Goal: Task Accomplishment & Management: Manage account settings

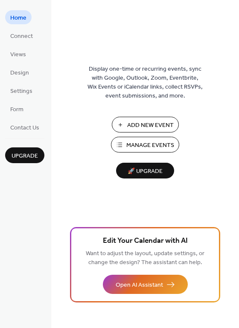
click at [150, 147] on span "Manage Events" at bounding box center [150, 145] width 48 height 9
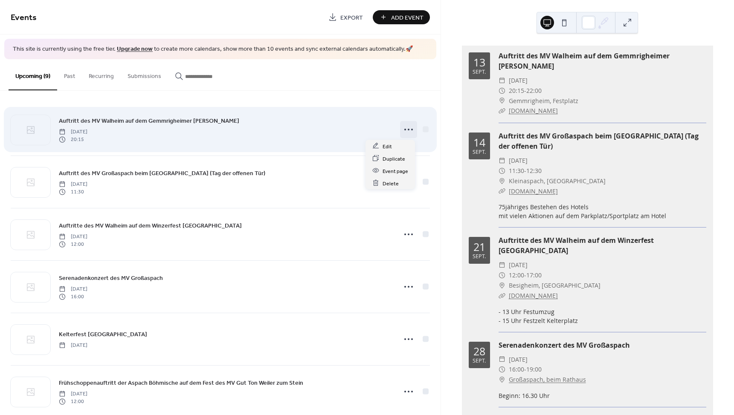
click at [406, 128] on icon at bounding box center [409, 130] width 14 height 14
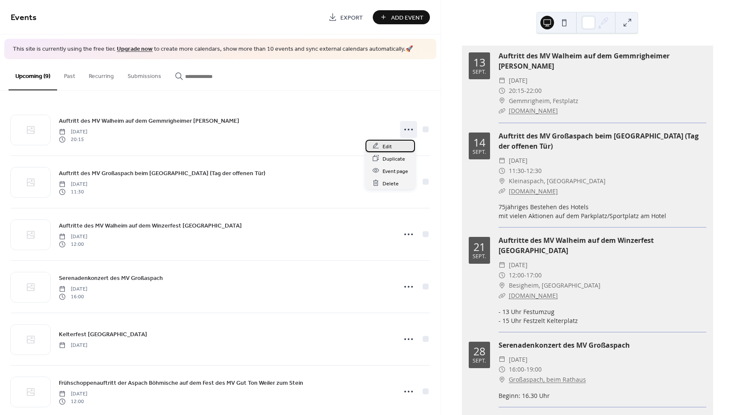
click at [384, 145] on span "Edit" at bounding box center [387, 146] width 9 height 9
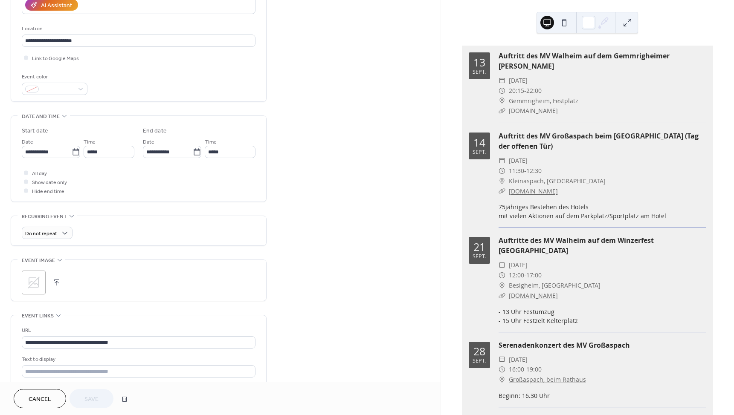
scroll to position [171, 0]
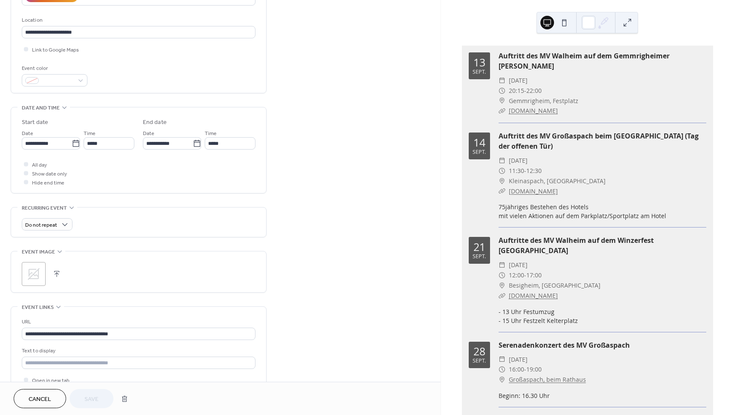
click at [35, 274] on icon at bounding box center [34, 274] width 14 height 14
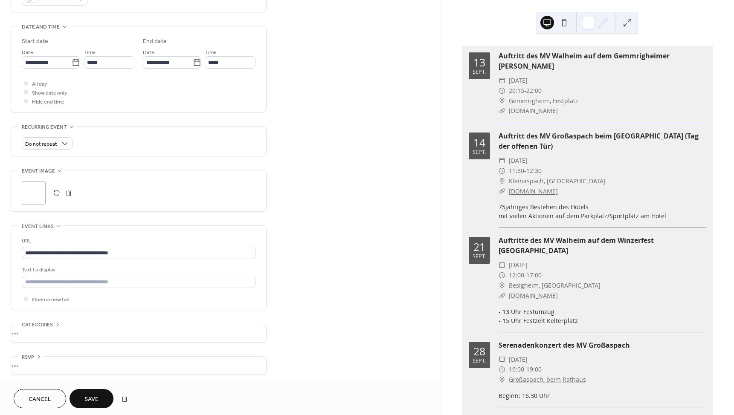
scroll to position [253, 0]
click at [93, 398] on span "Save" at bounding box center [91, 399] width 14 height 9
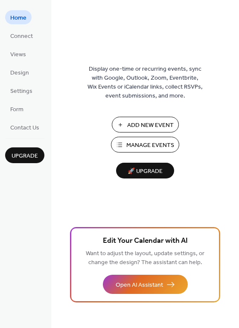
click at [158, 144] on span "Manage Events" at bounding box center [150, 145] width 48 height 9
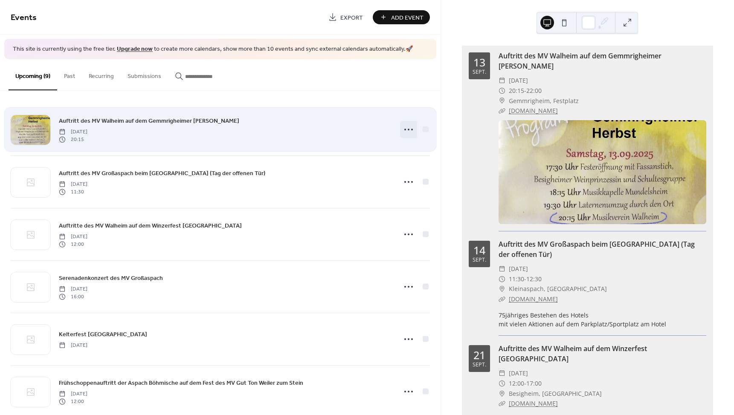
click at [405, 127] on icon at bounding box center [409, 130] width 14 height 14
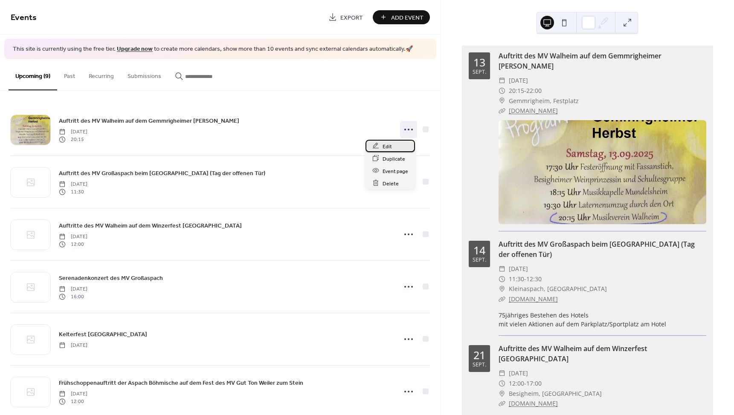
click at [385, 146] on span "Edit" at bounding box center [387, 146] width 9 height 9
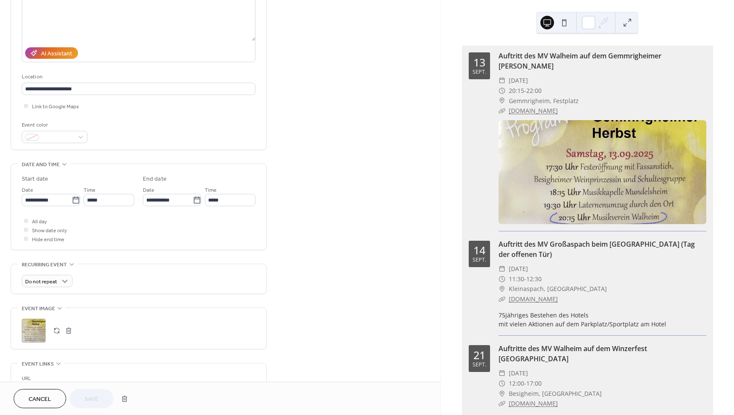
scroll to position [128, 0]
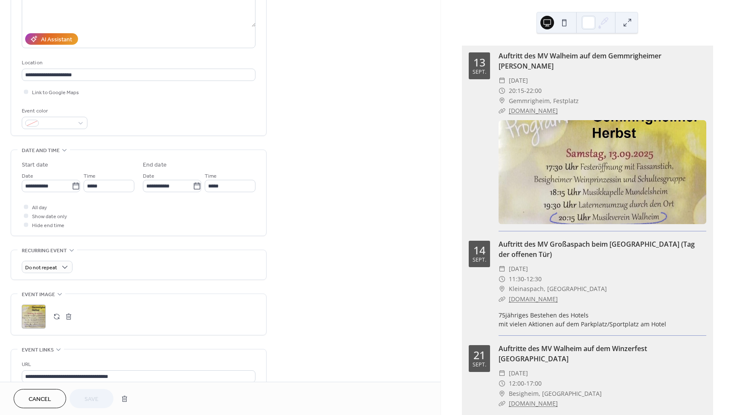
click at [69, 317] on button "button" at bounding box center [69, 317] width 12 height 12
click at [97, 395] on span "Save" at bounding box center [91, 399] width 14 height 9
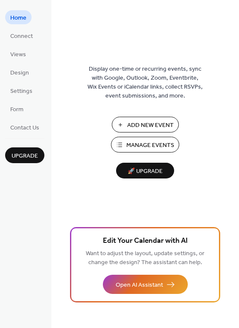
click at [138, 144] on span "Manage Events" at bounding box center [150, 145] width 48 height 9
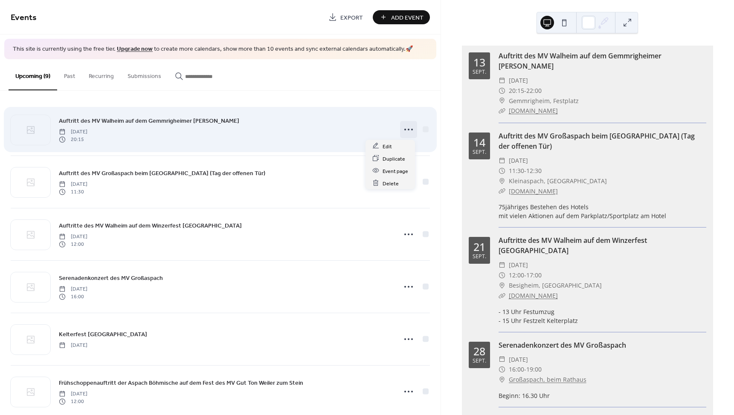
click at [408, 130] on icon at bounding box center [409, 130] width 14 height 14
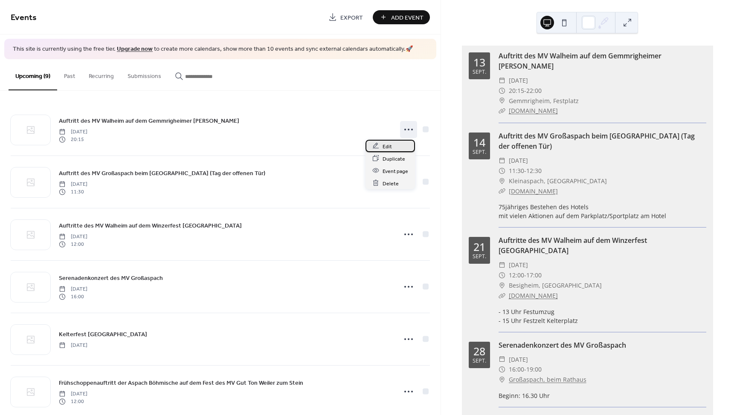
click at [387, 147] on span "Edit" at bounding box center [387, 146] width 9 height 9
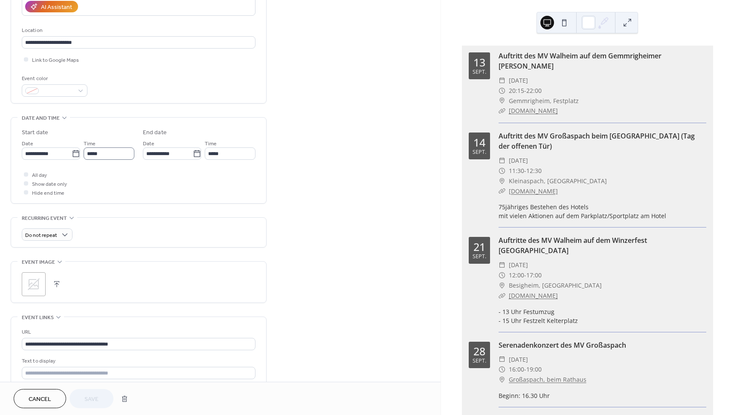
scroll to position [171, 0]
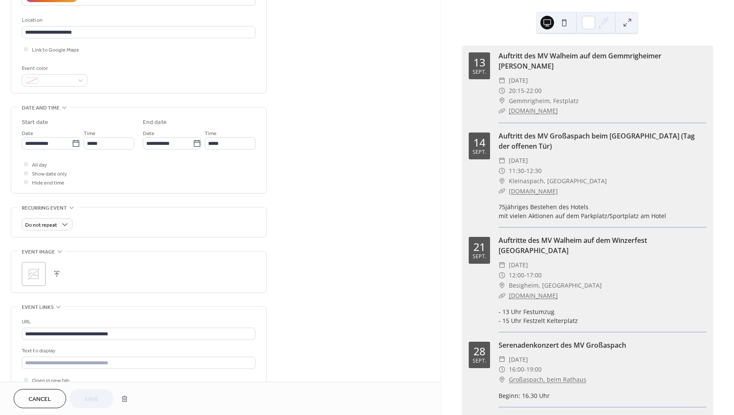
click at [31, 269] on icon at bounding box center [34, 274] width 14 height 14
click at [96, 393] on button "Save" at bounding box center [92, 398] width 44 height 19
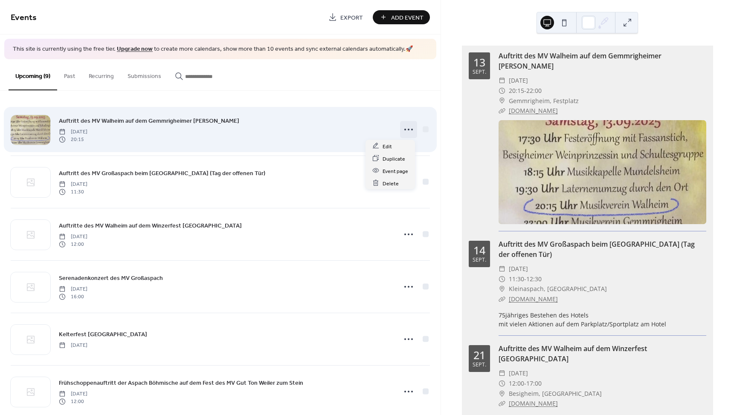
click at [403, 126] on icon at bounding box center [409, 130] width 14 height 14
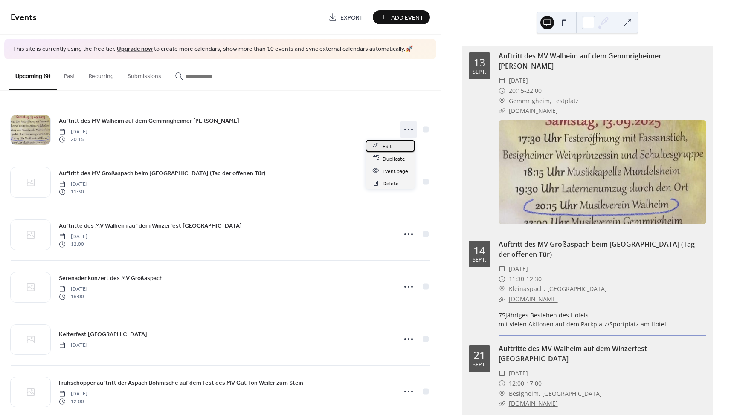
click at [387, 144] on span "Edit" at bounding box center [387, 146] width 9 height 9
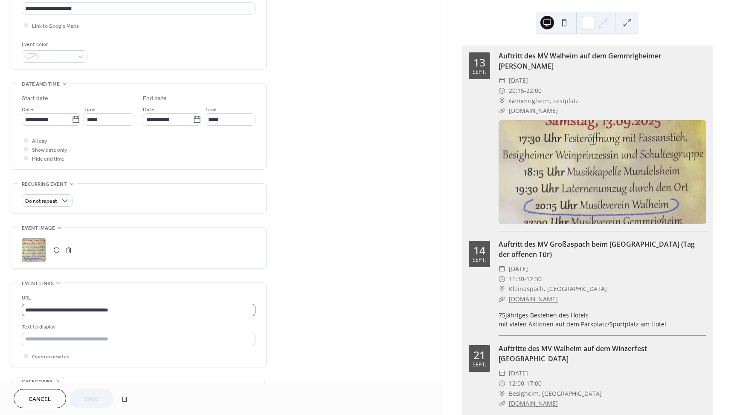
scroll to position [213, 0]
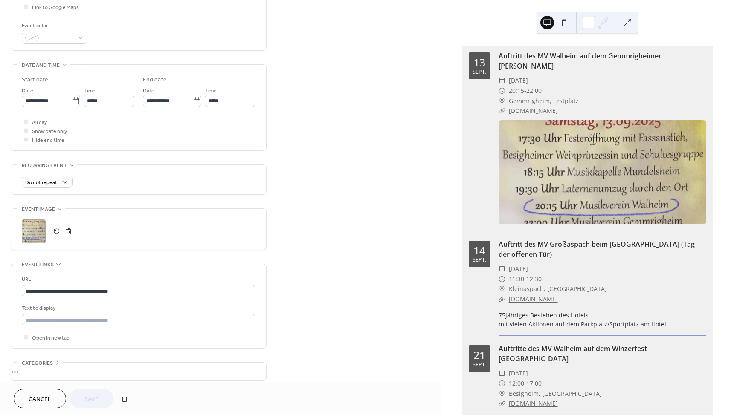
click at [68, 231] on button "button" at bounding box center [69, 232] width 12 height 12
click at [57, 230] on button "button" at bounding box center [57, 232] width 12 height 12
click at [93, 398] on span "Save" at bounding box center [91, 399] width 14 height 9
